Goal: Task Accomplishment & Management: Use online tool/utility

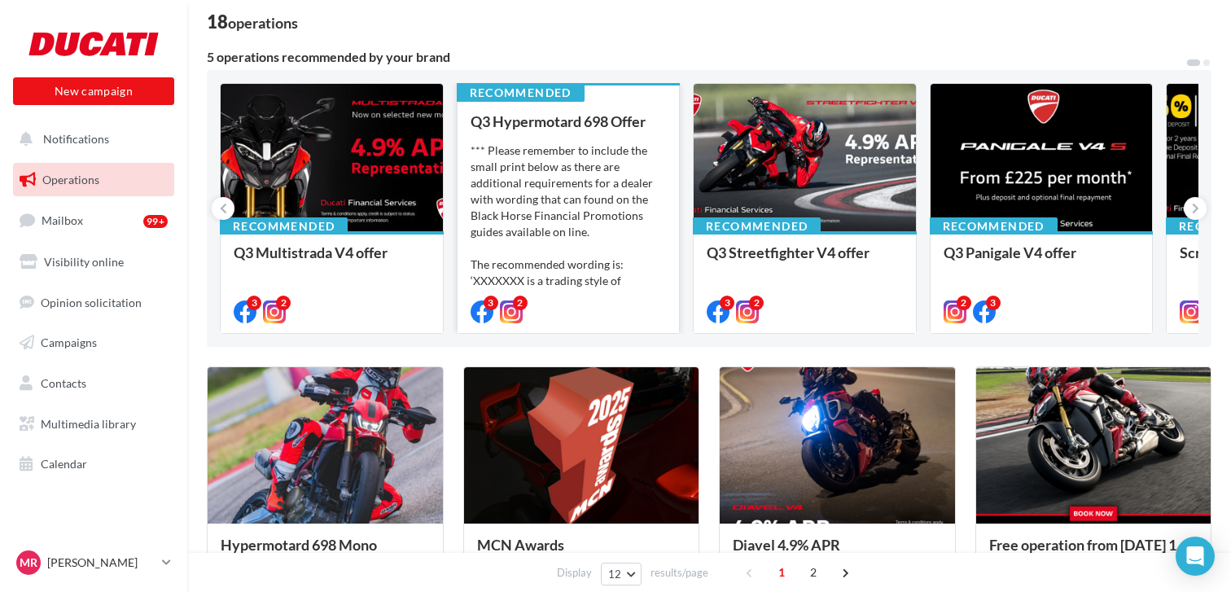
scroll to position [115, 0]
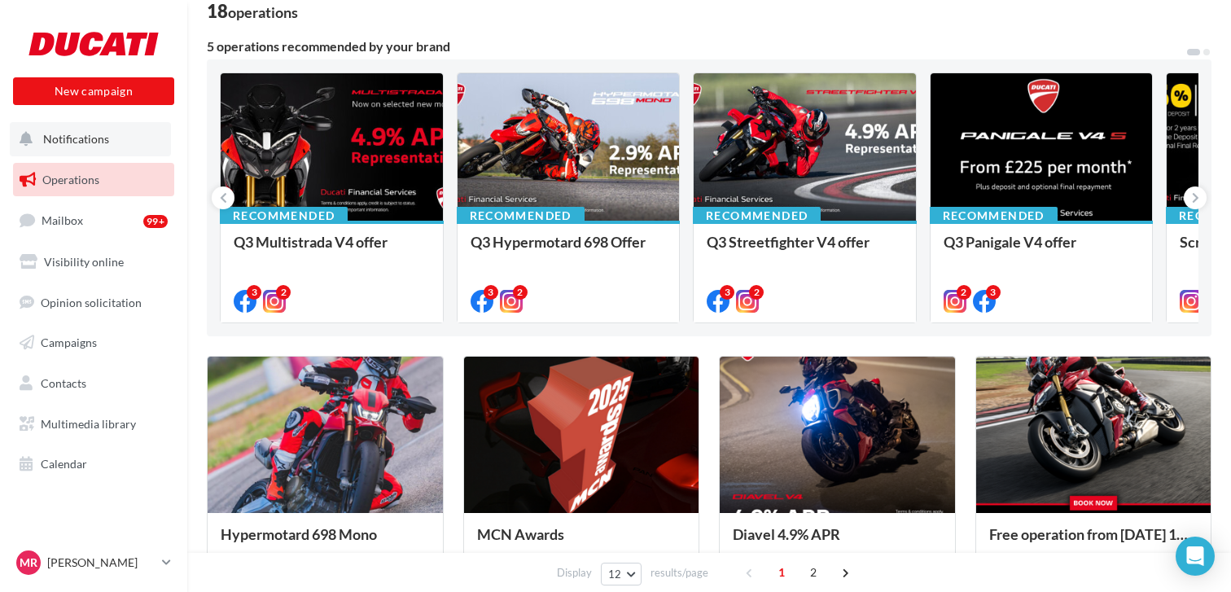
click at [82, 133] on span "Notifications" at bounding box center [76, 139] width 66 height 14
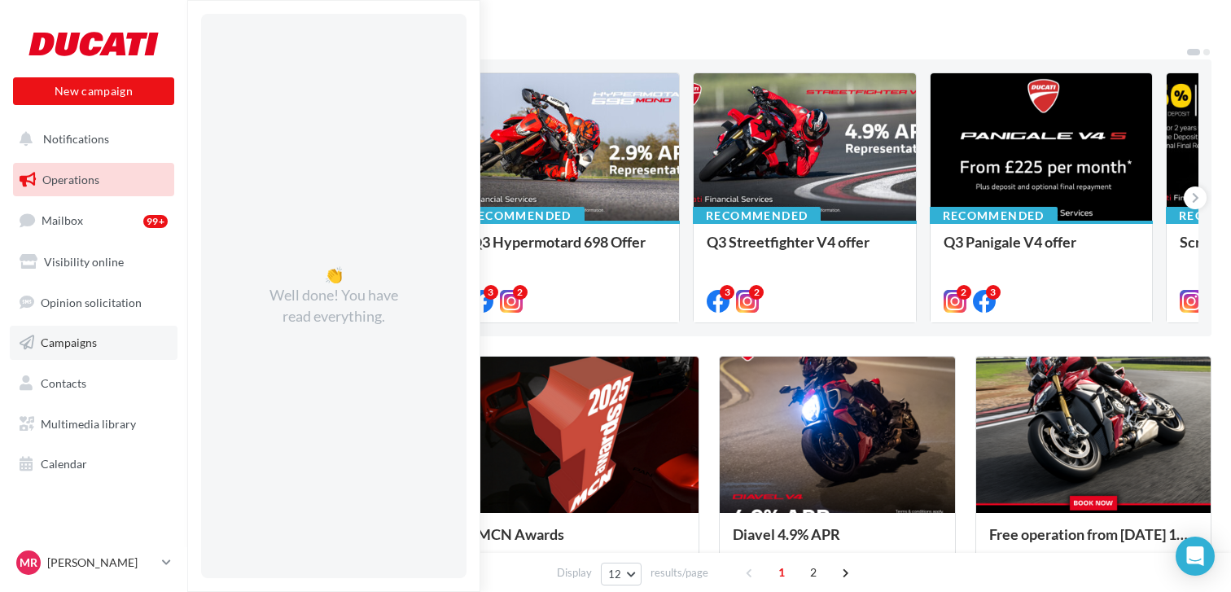
click at [72, 349] on span "Campaigns" at bounding box center [69, 343] width 56 height 14
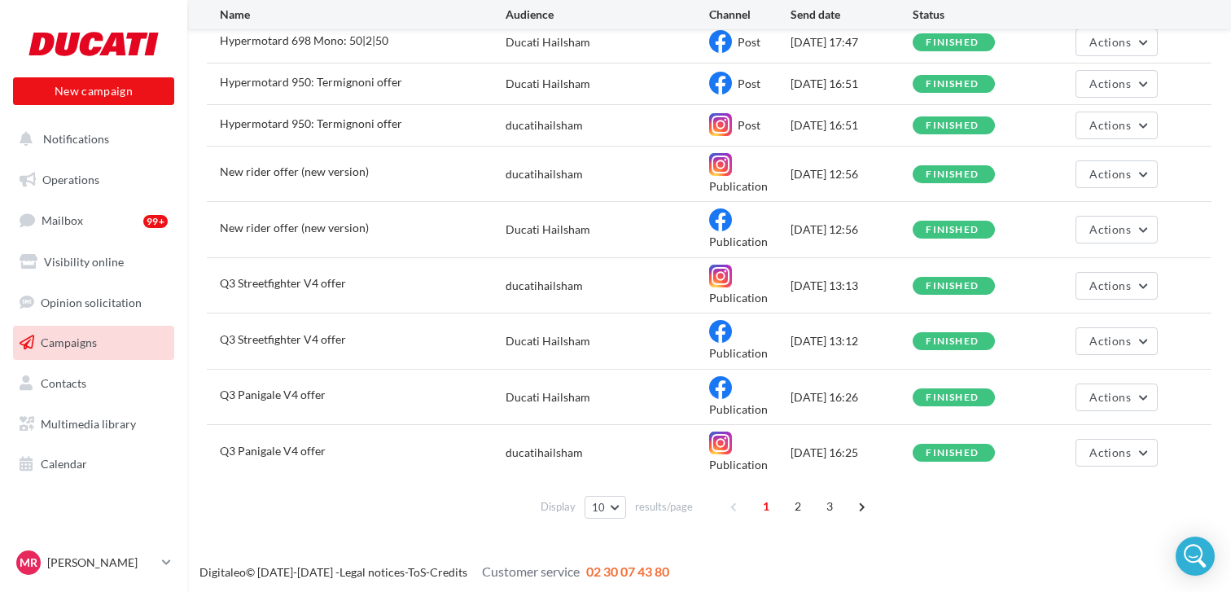
scroll to position [236, 0]
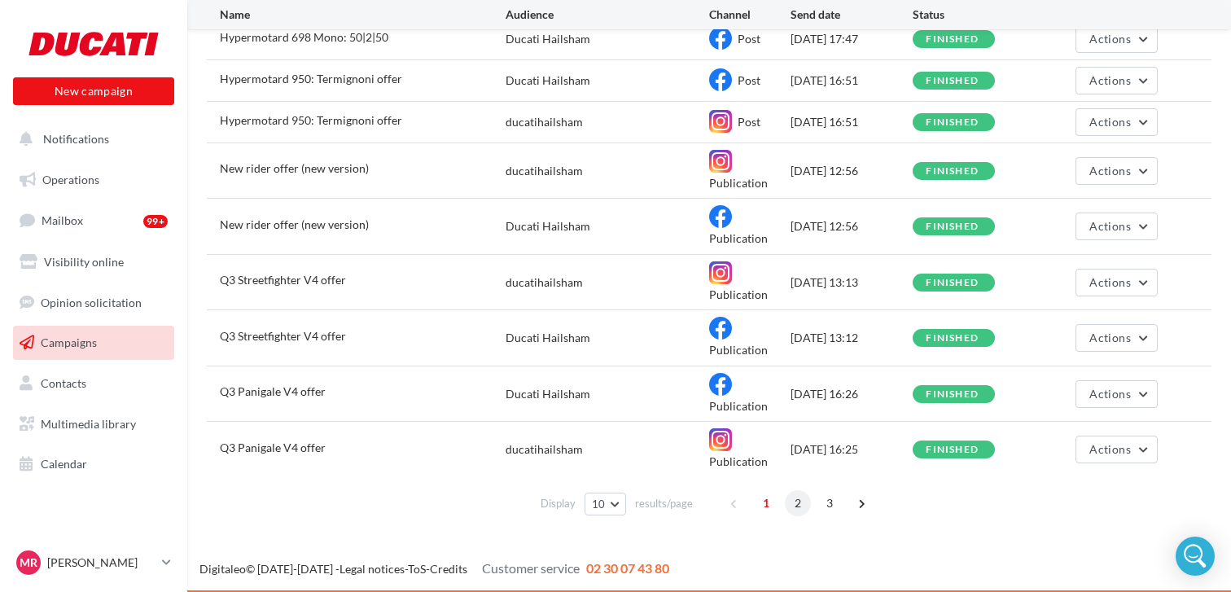
click at [789, 506] on span "2" at bounding box center [798, 503] width 26 height 26
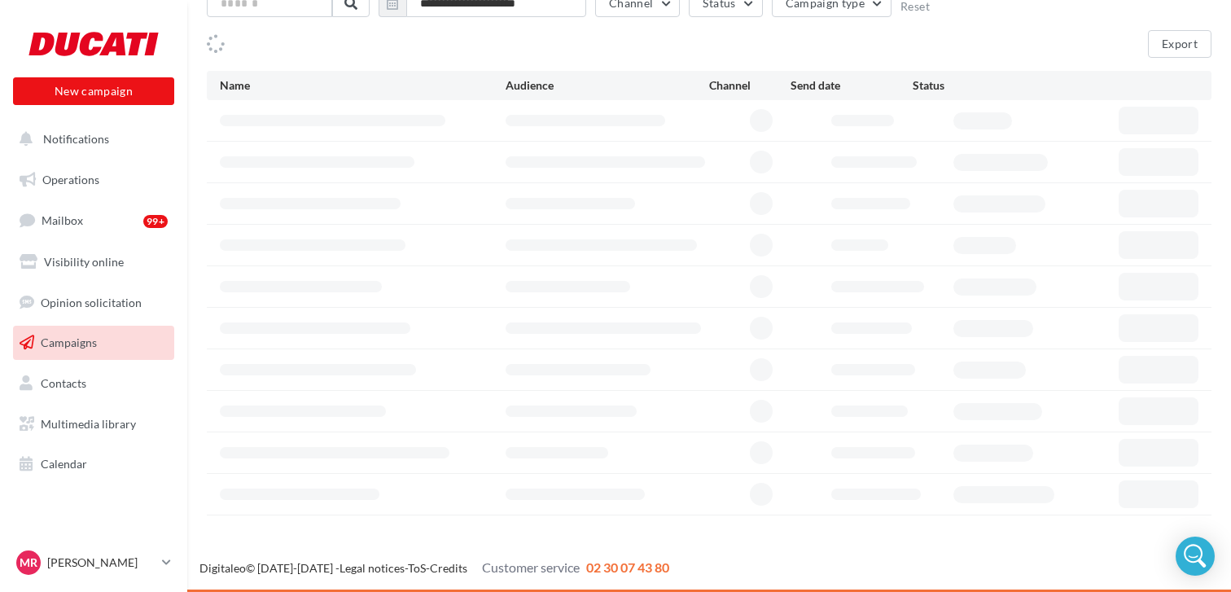
scroll to position [113, 0]
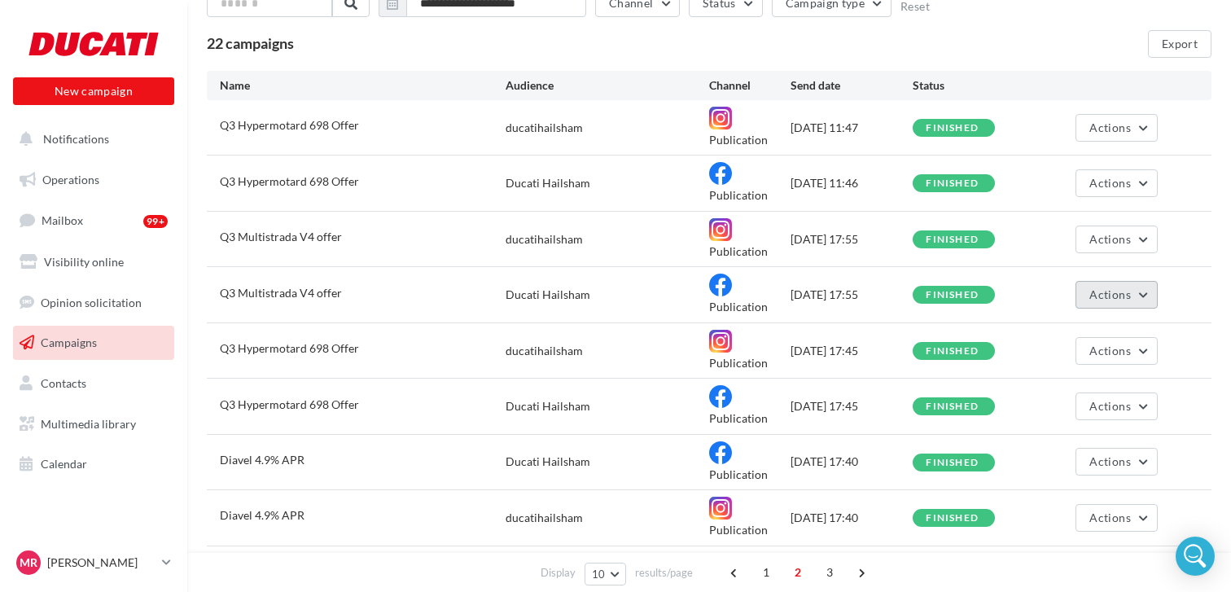
click at [1147, 294] on button "Actions" at bounding box center [1116, 295] width 81 height 28
click at [1097, 414] on button "Duplicate" at bounding box center [1076, 418] width 163 height 42
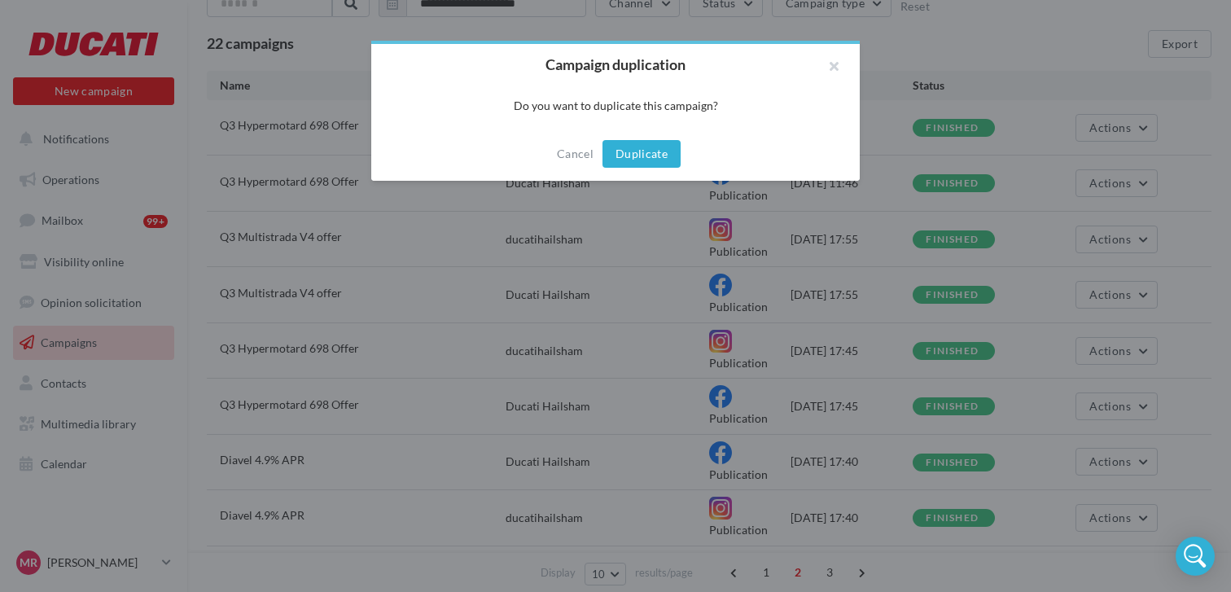
click at [658, 156] on button "Duplicate" at bounding box center [642, 154] width 78 height 28
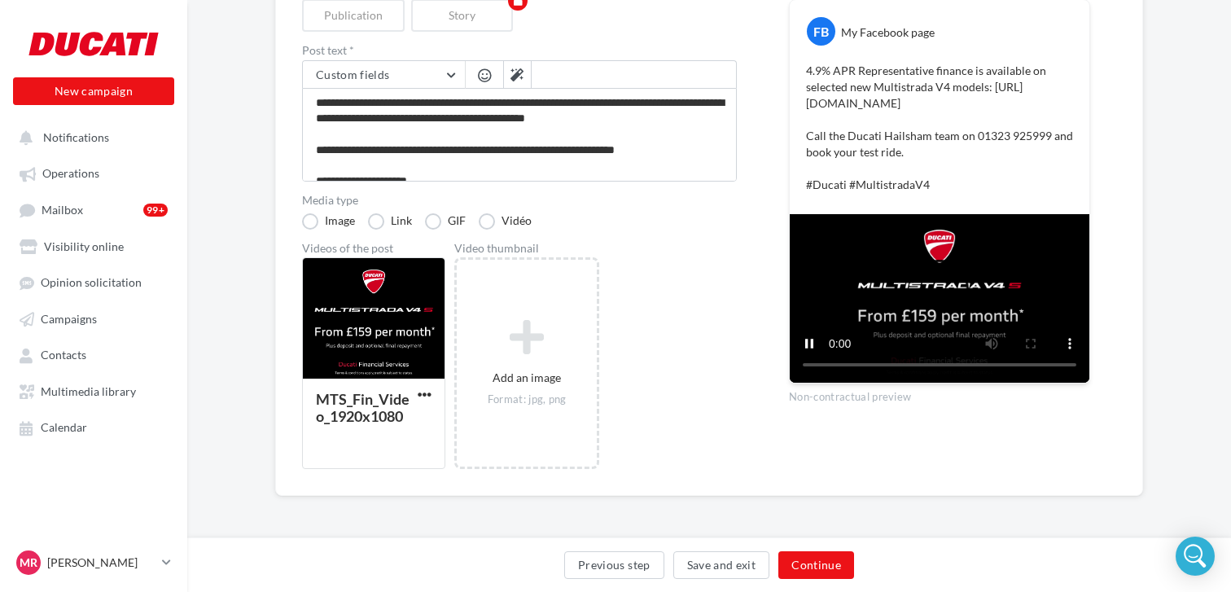
scroll to position [15, 0]
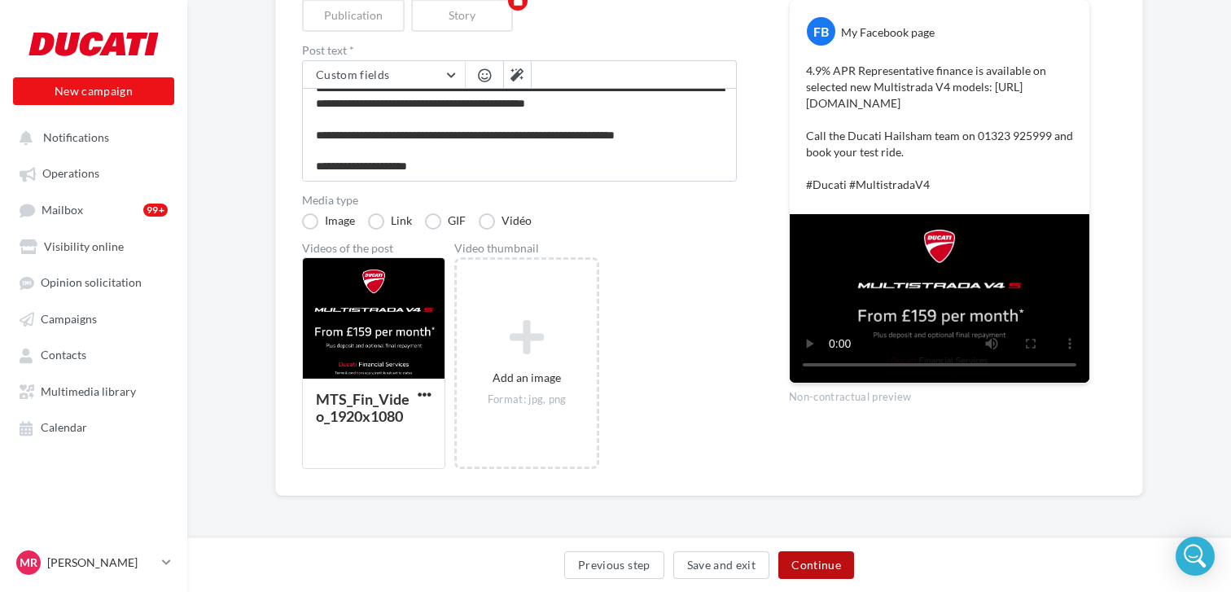
click at [806, 563] on button "Continue" at bounding box center [817, 565] width 76 height 28
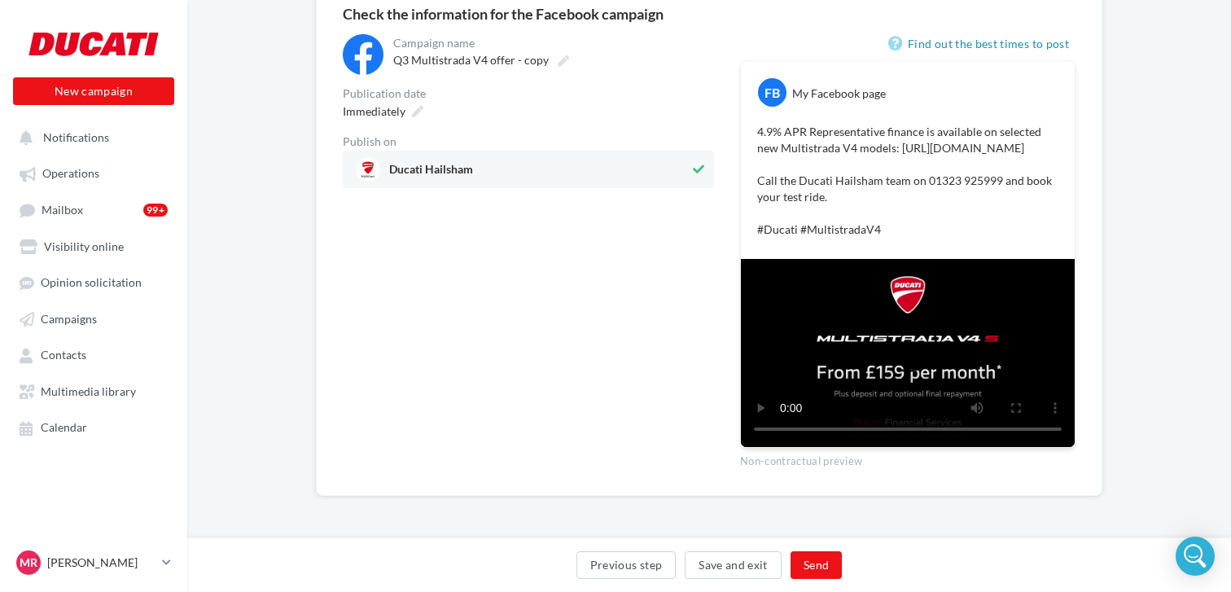
scroll to position [173, 0]
click at [824, 567] on button "Send" at bounding box center [816, 565] width 51 height 28
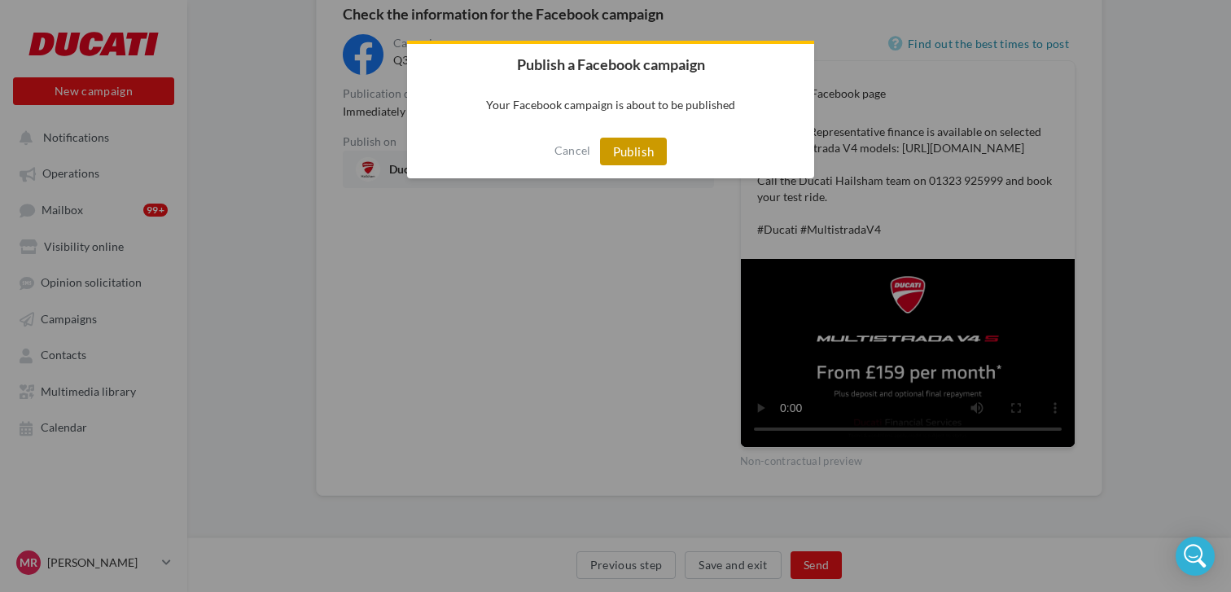
click at [617, 161] on button "Publish" at bounding box center [634, 152] width 68 height 28
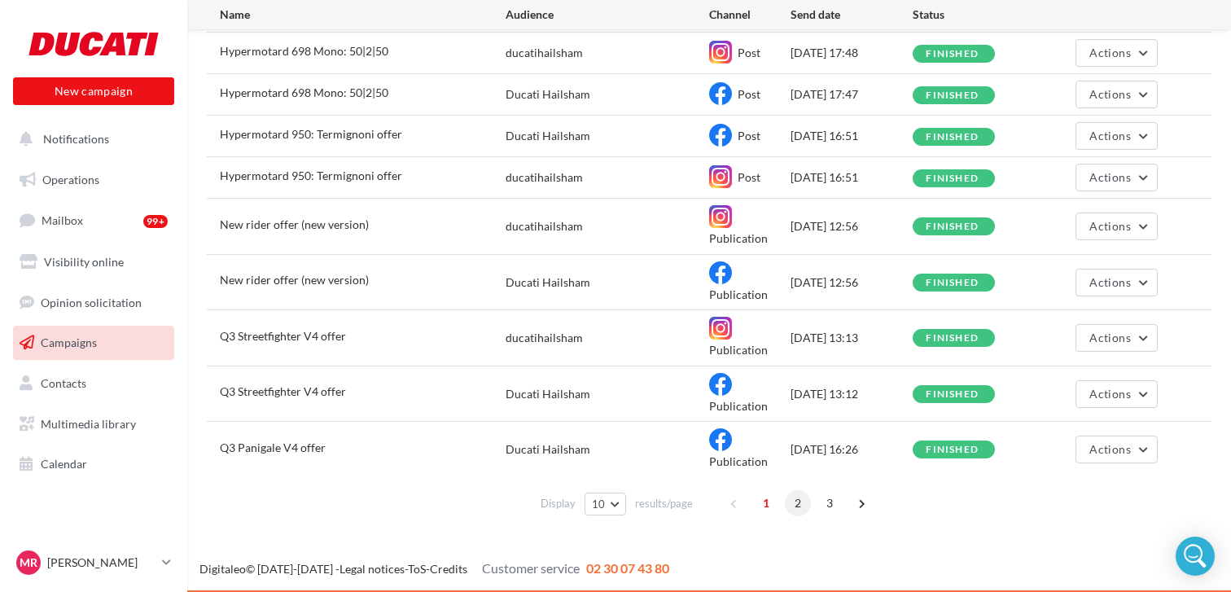
click at [803, 500] on span "2" at bounding box center [798, 503] width 26 height 26
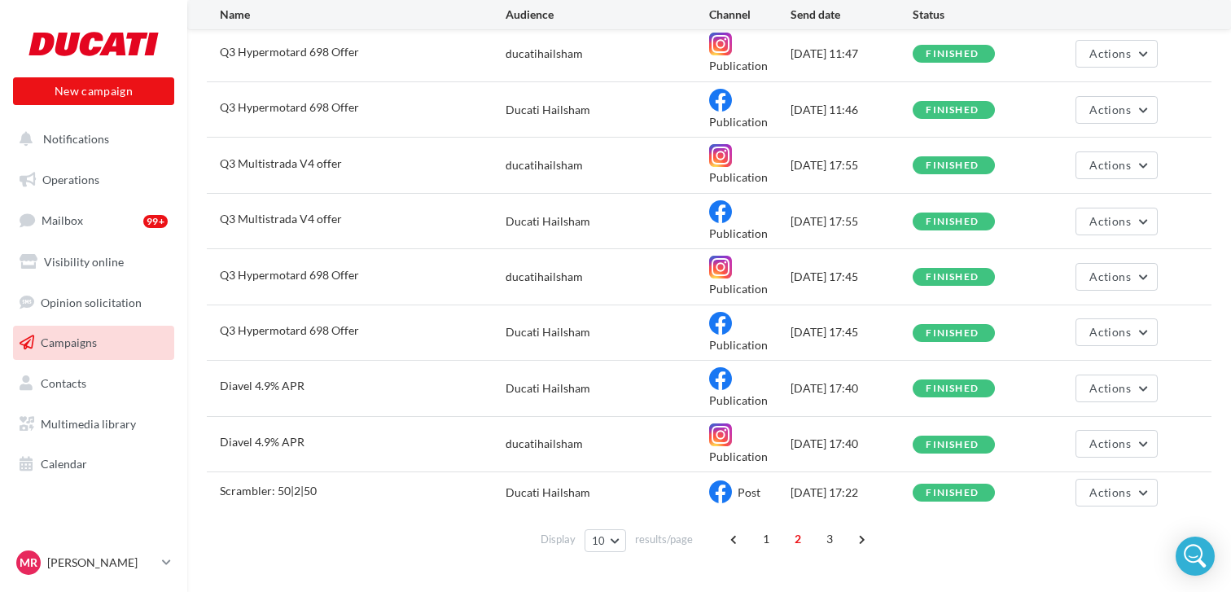
scroll to position [247, 0]
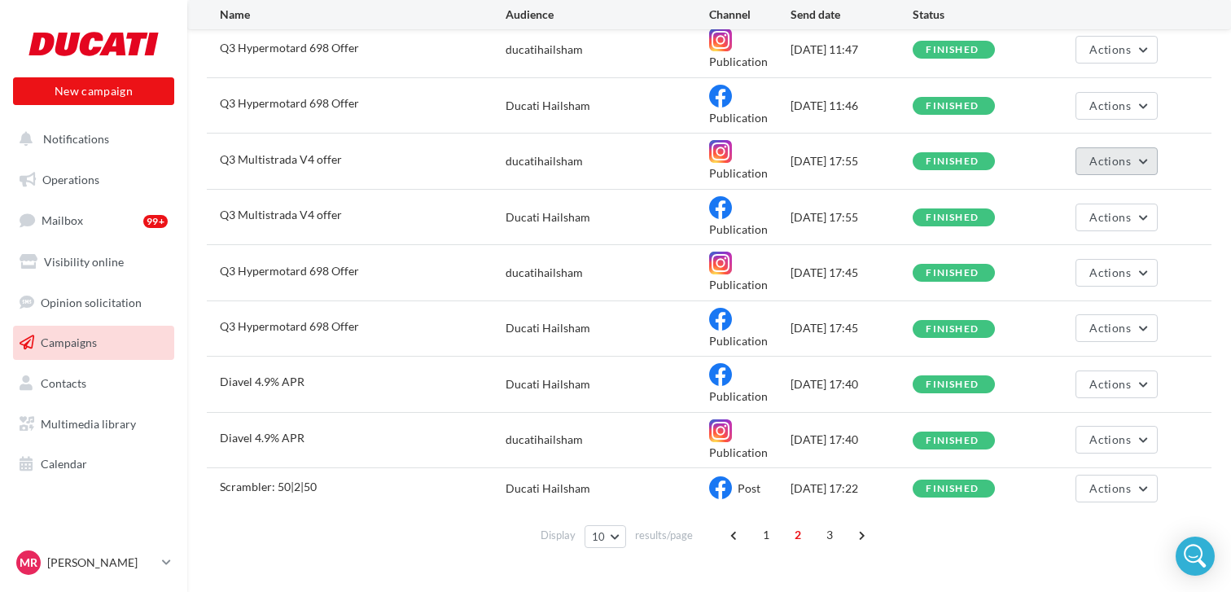
click at [1152, 169] on button "Actions" at bounding box center [1116, 161] width 81 height 28
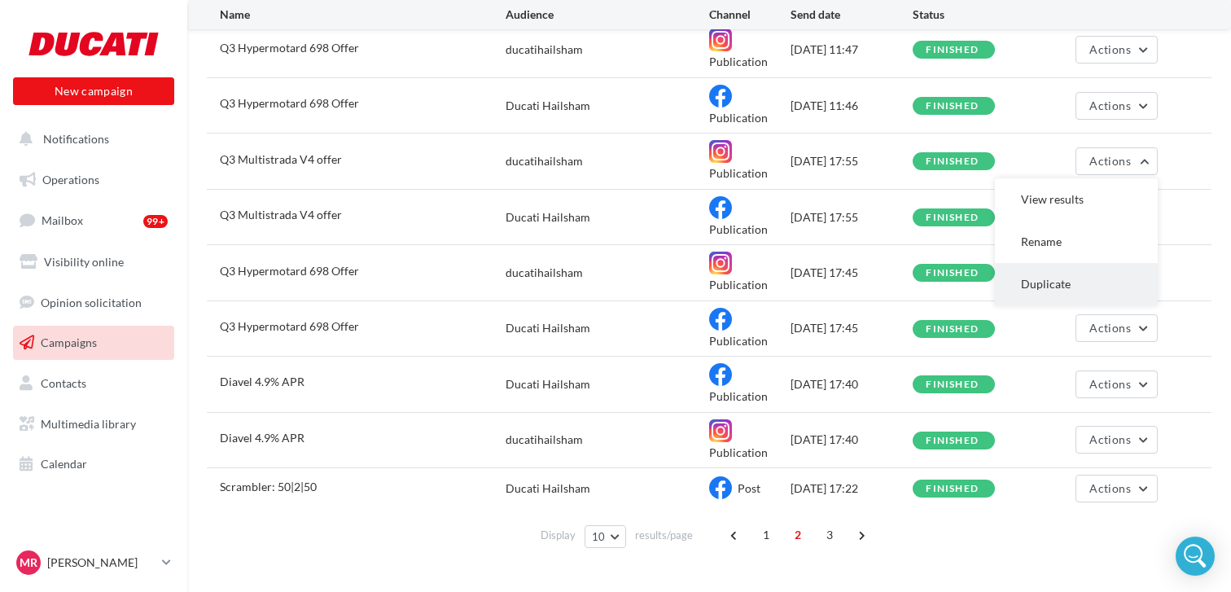
click at [1081, 279] on button "Duplicate" at bounding box center [1076, 284] width 163 height 42
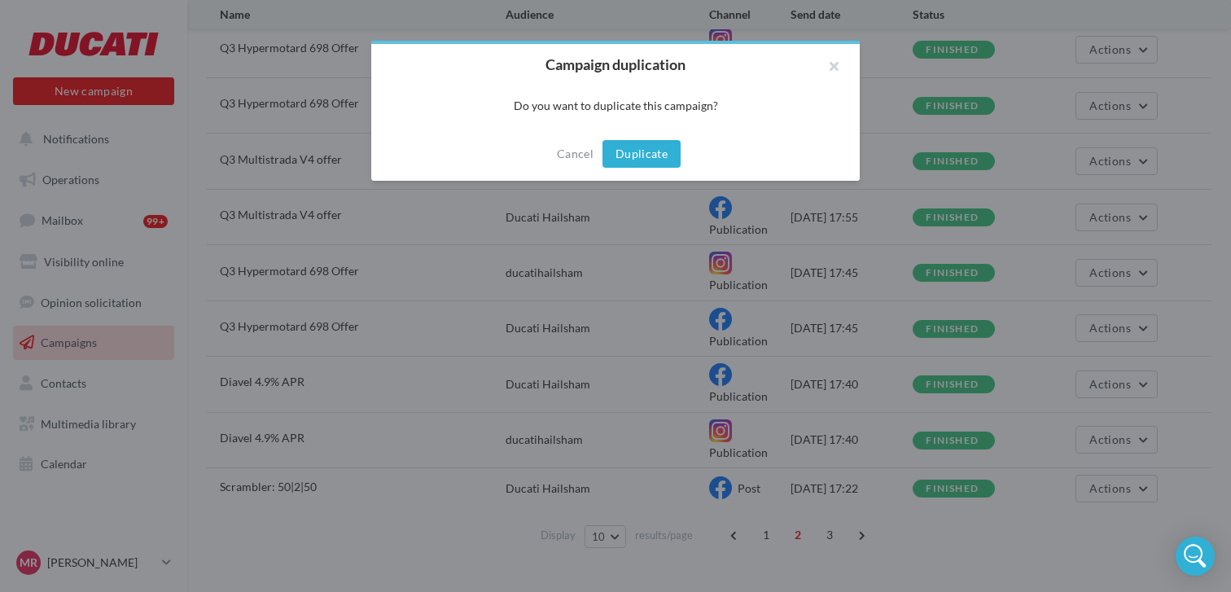
click at [676, 153] on button "Duplicate" at bounding box center [642, 154] width 78 height 28
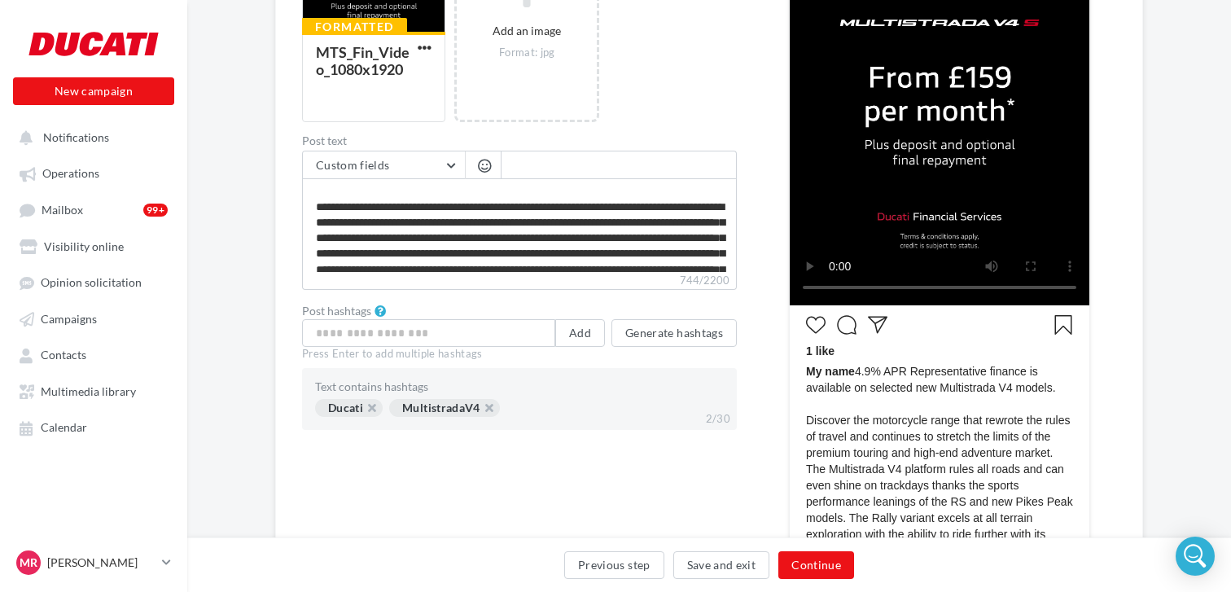
scroll to position [35, 0]
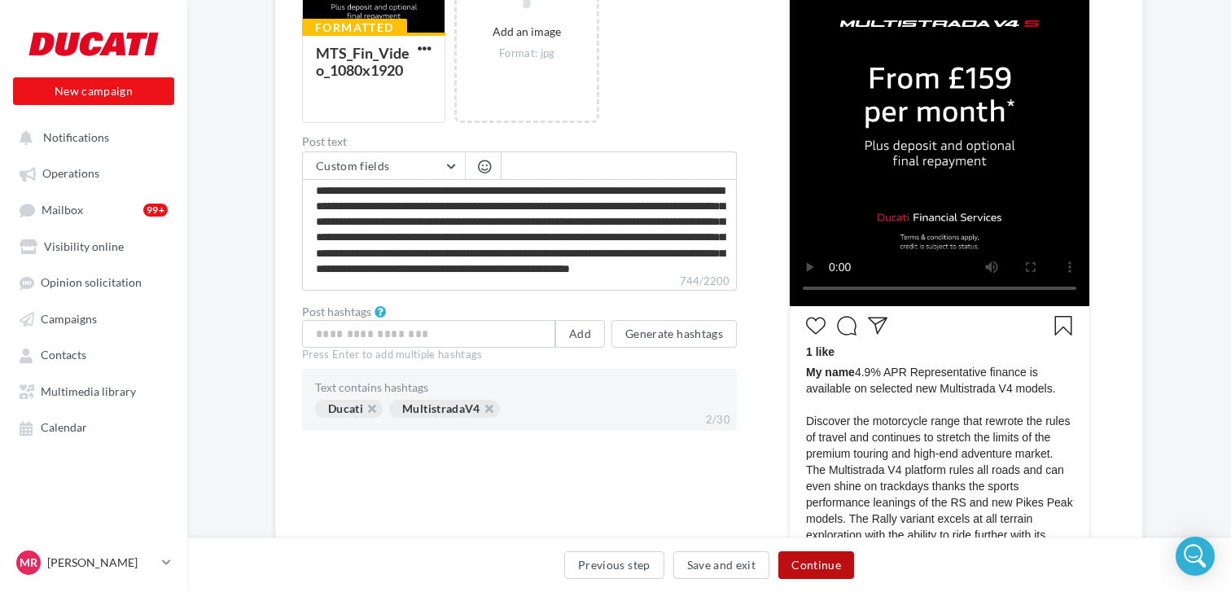
click at [817, 573] on button "Continue" at bounding box center [817, 565] width 76 height 28
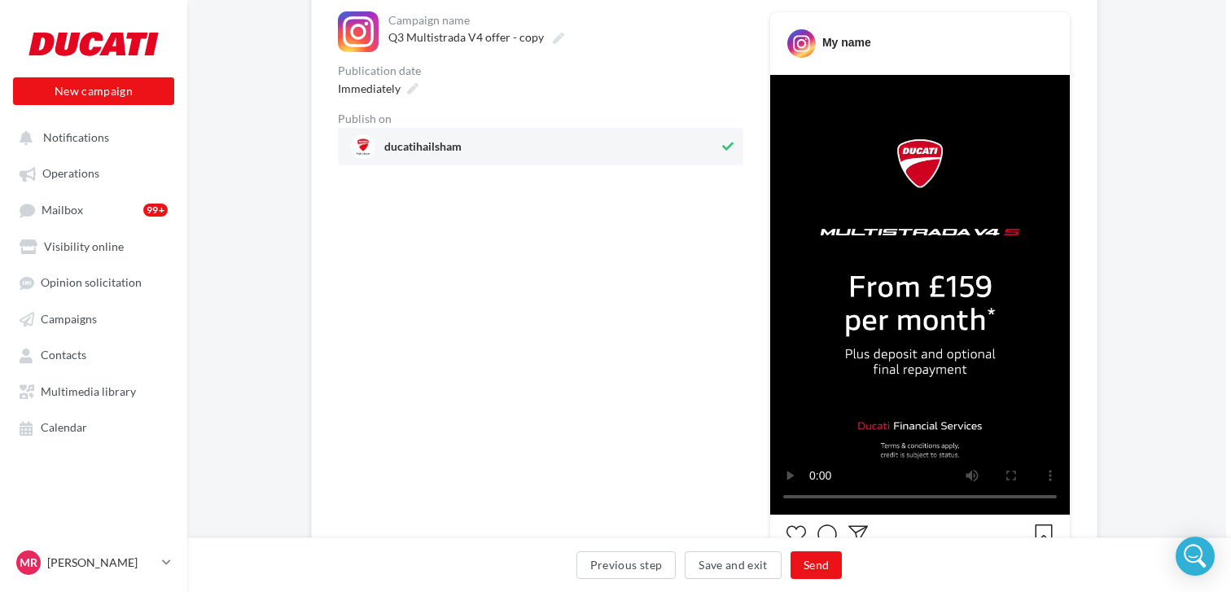
scroll to position [194, 5]
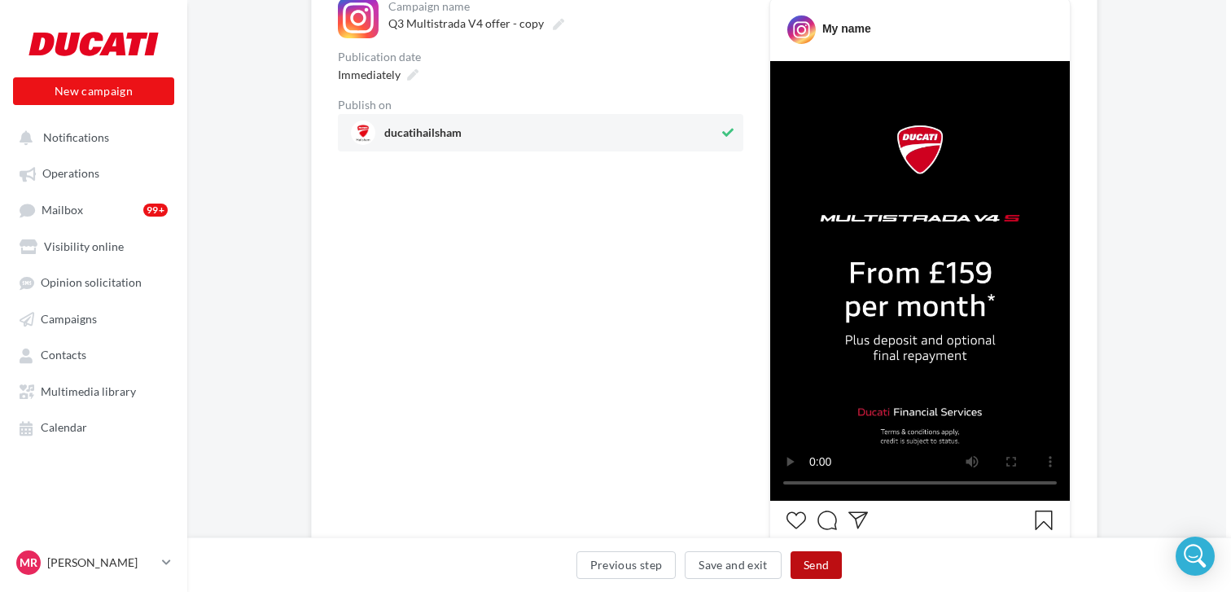
click at [808, 561] on button "Send" at bounding box center [816, 565] width 51 height 28
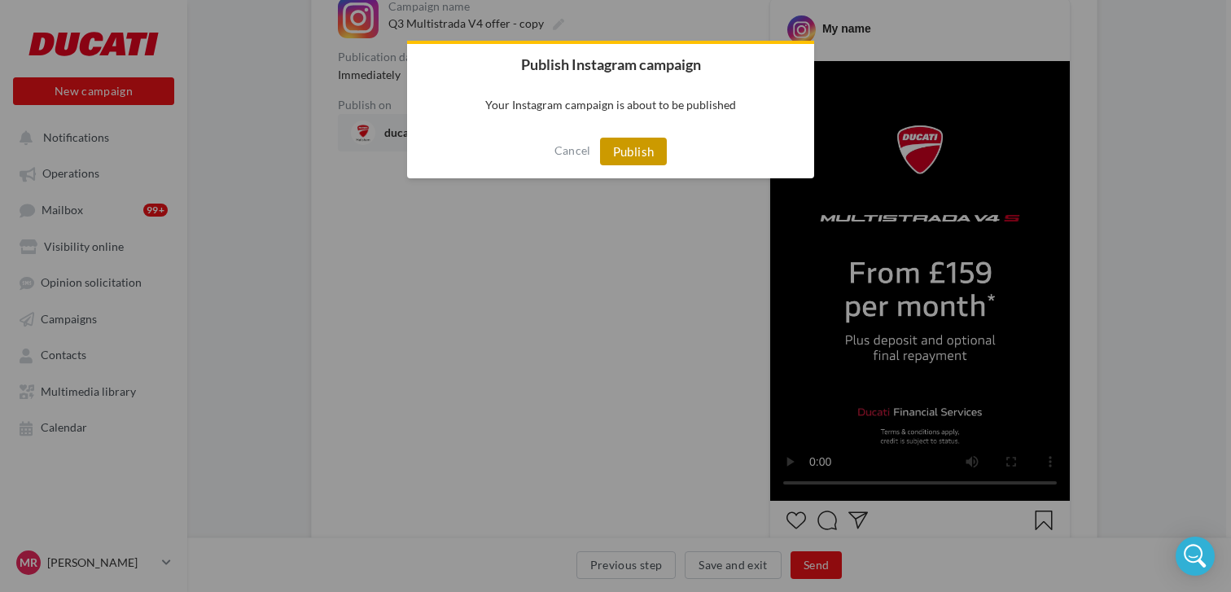
click at [622, 158] on button "Publish" at bounding box center [634, 152] width 68 height 28
